Goal: Browse casually: Explore the website without a specific task or goal

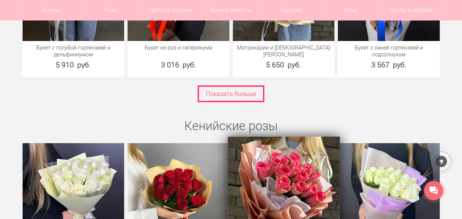
scroll to position [1095, 0]
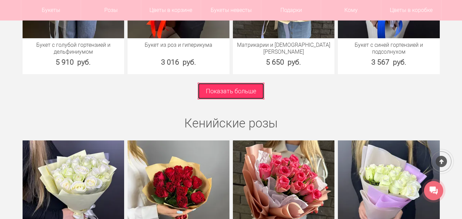
click at [251, 94] on link "Показать больше" at bounding box center [231, 91] width 67 height 17
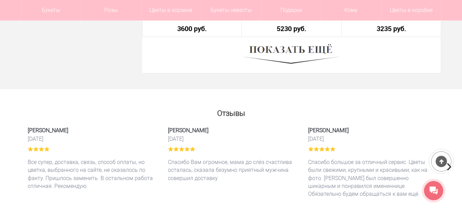
scroll to position [2019, 0]
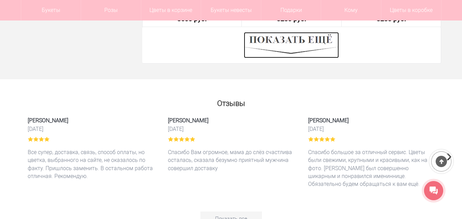
click at [290, 43] on img at bounding box center [291, 45] width 95 height 26
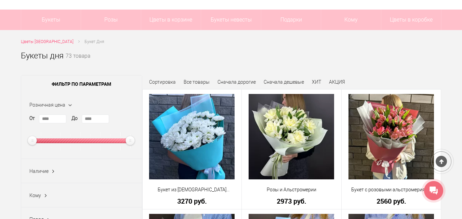
scroll to position [0, 0]
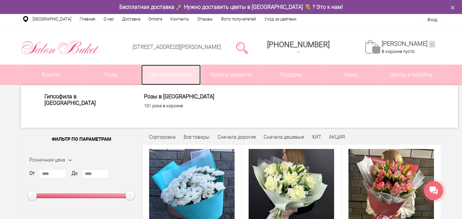
click at [175, 74] on link "Цветы в корзине" at bounding box center [171, 75] width 60 height 21
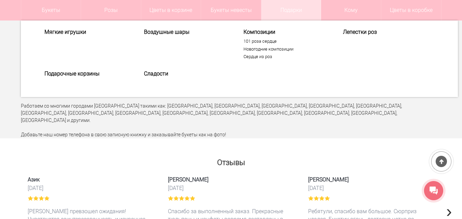
scroll to position [1985, 0]
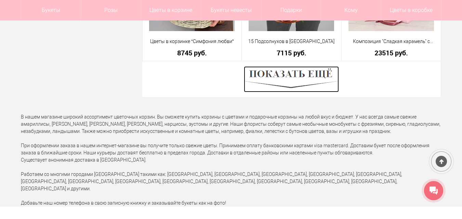
click at [288, 82] on img at bounding box center [291, 79] width 95 height 26
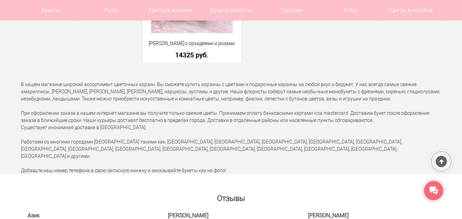
scroll to position [2840, 0]
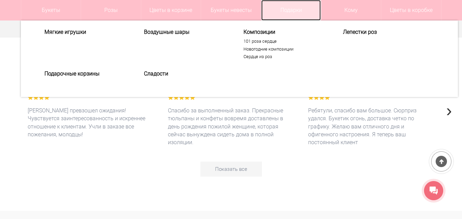
click at [285, 10] on link "Подарки" at bounding box center [291, 10] width 60 height 21
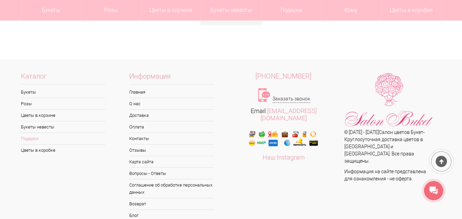
scroll to position [2305, 0]
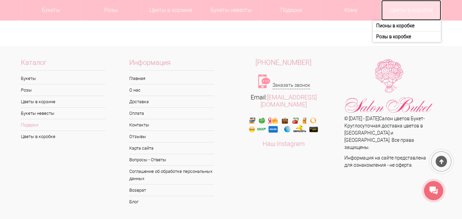
click at [402, 10] on link "Цветы в коробке" at bounding box center [412, 10] width 60 height 21
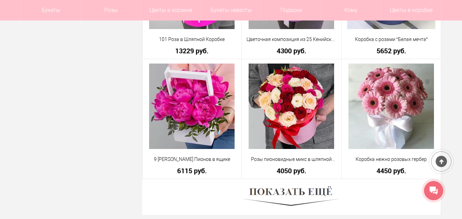
scroll to position [1951, 0]
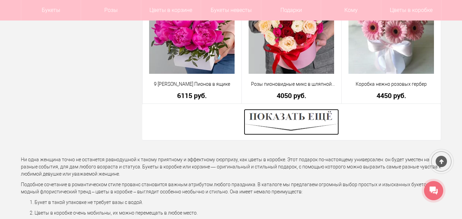
click at [305, 119] on img at bounding box center [291, 122] width 95 height 26
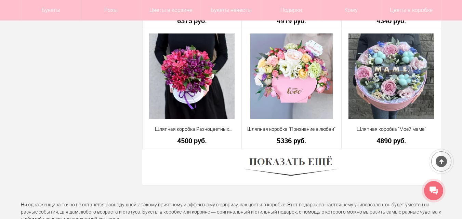
scroll to position [3833, 0]
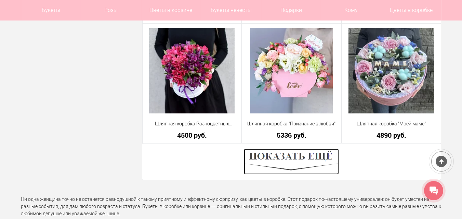
click at [312, 155] on img at bounding box center [291, 162] width 95 height 26
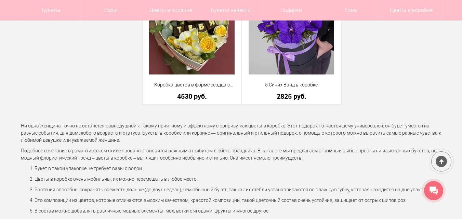
scroll to position [4791, 0]
